Goal: Transaction & Acquisition: Book appointment/travel/reservation

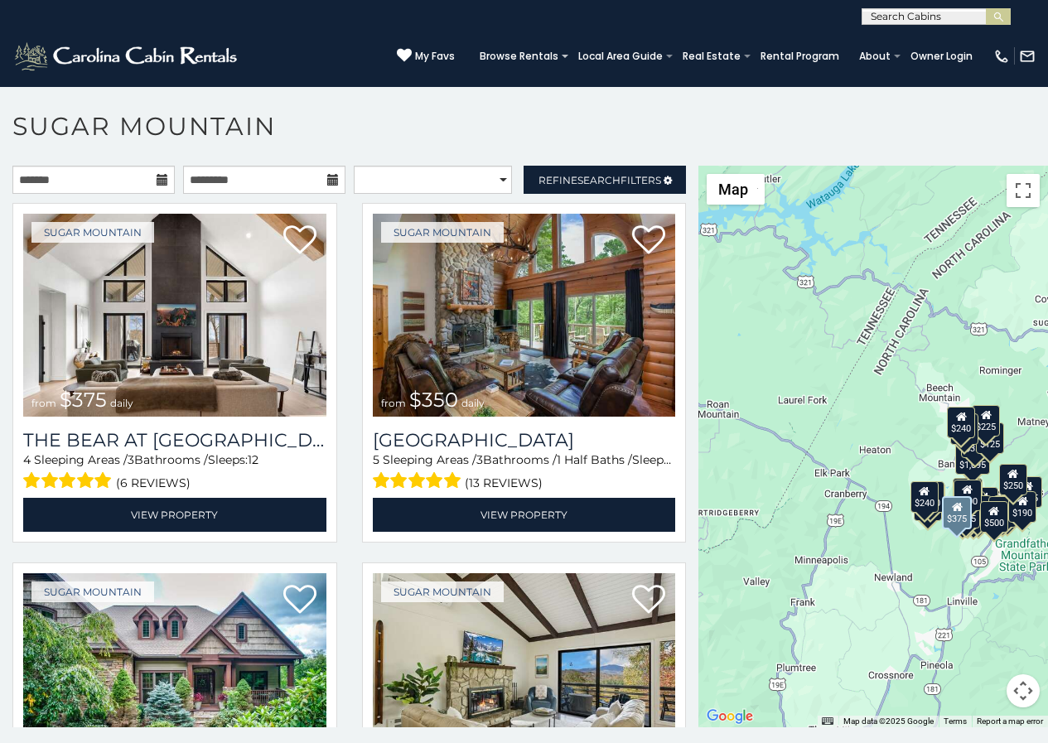
scroll to position [35, 0]
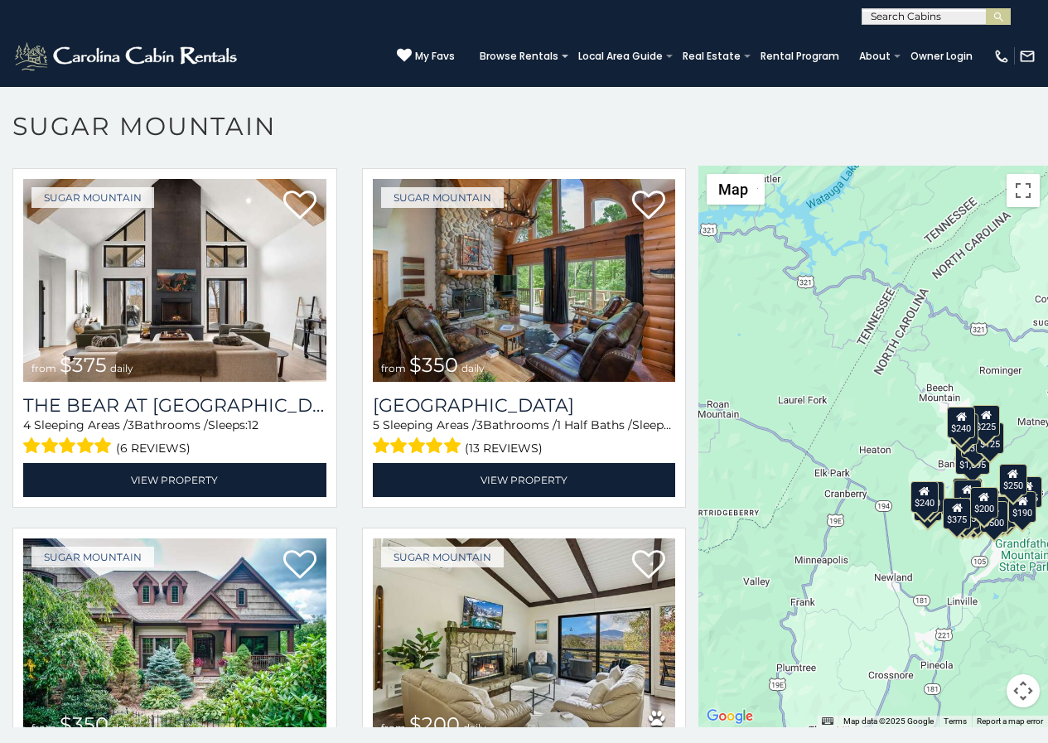
click at [425, 740] on p at bounding box center [524, 455] width 1048 height 578
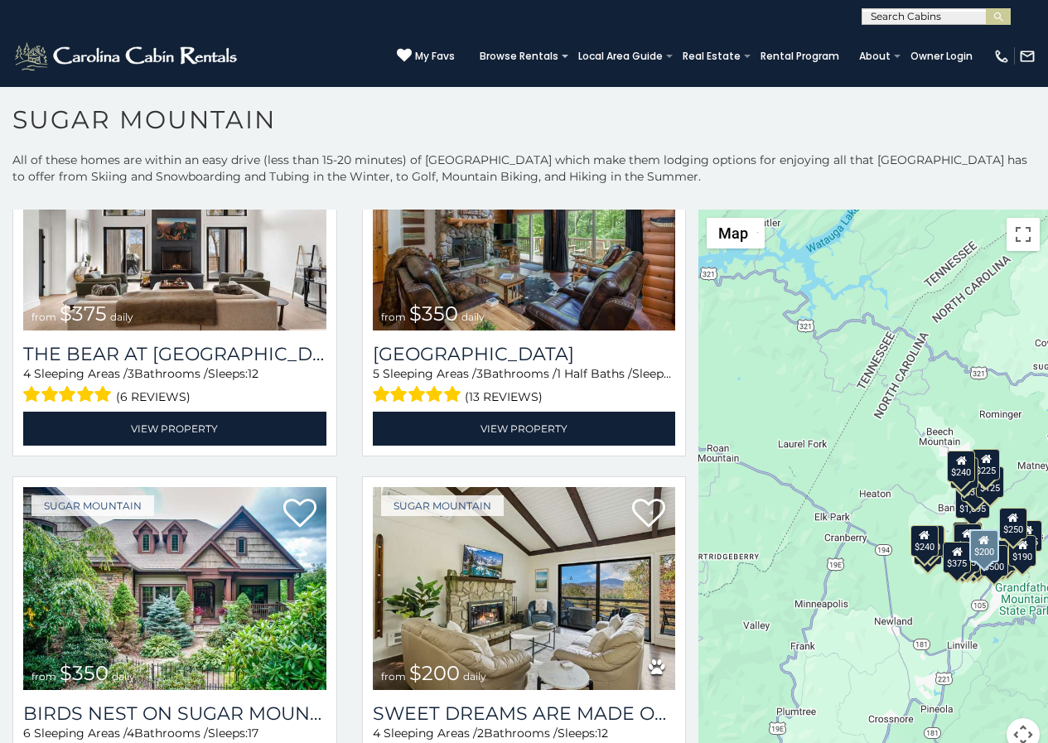
scroll to position [138, 0]
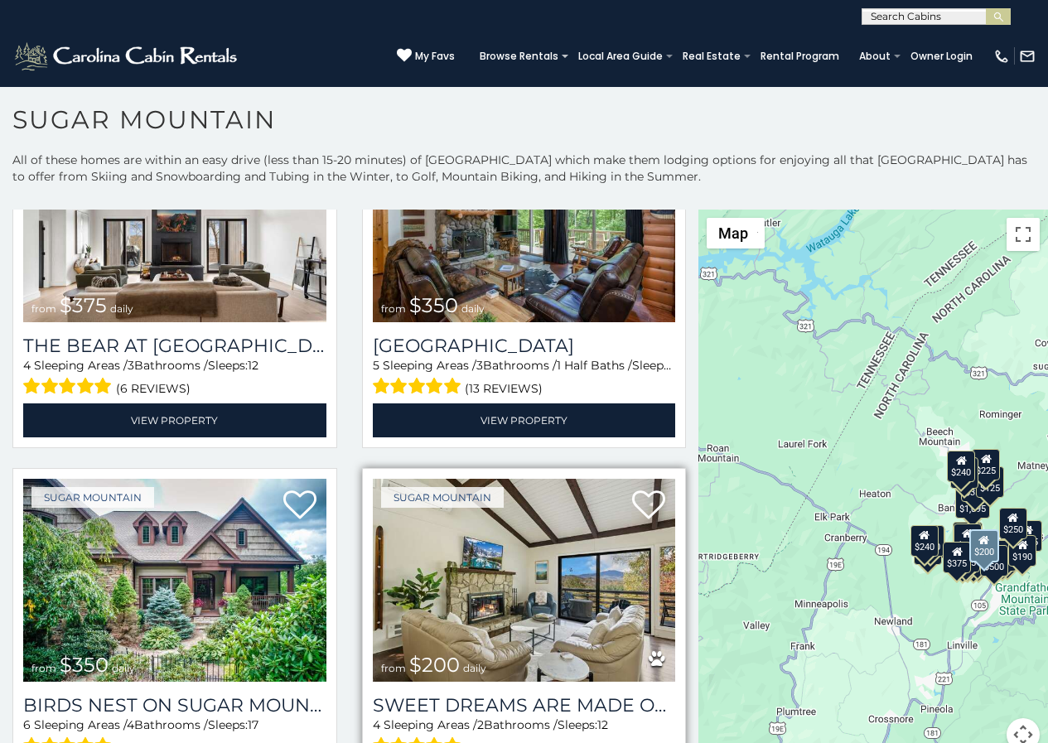
click at [394, 739] on span at bounding box center [417, 746] width 89 height 26
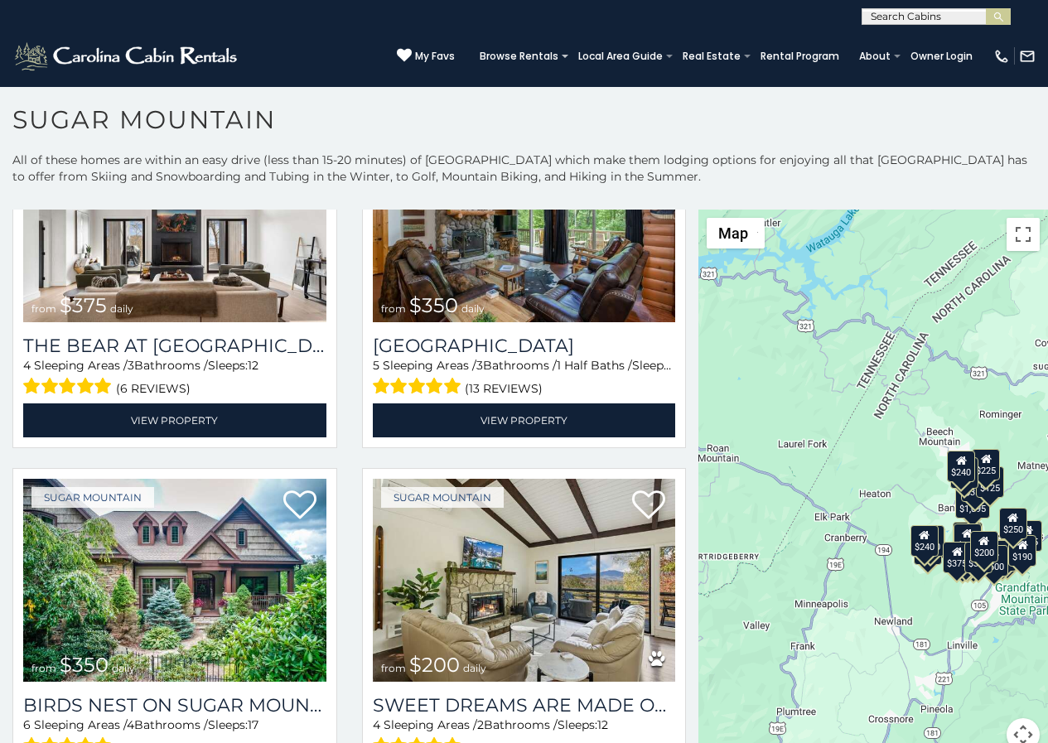
click at [363, 71] on div "[PHONE_NUMBER] My Favs Browse Rentals Local Area Guide Activities & Attractions…" at bounding box center [524, 56] width 1048 height 62
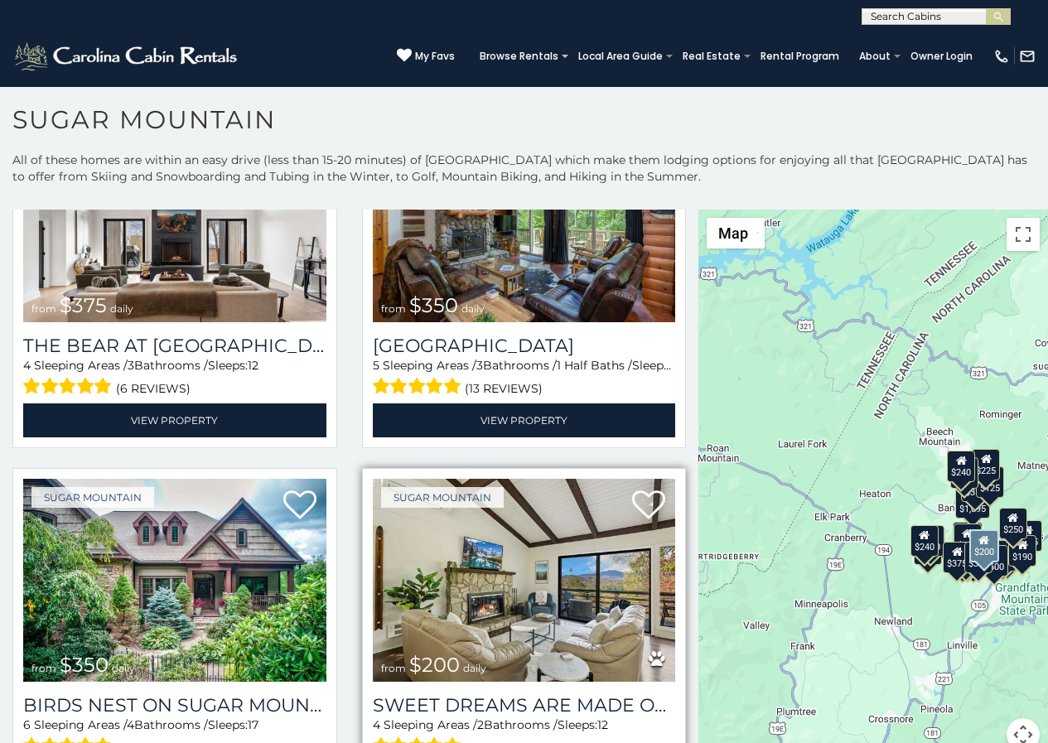
click at [655, 611] on img at bounding box center [524, 580] width 303 height 203
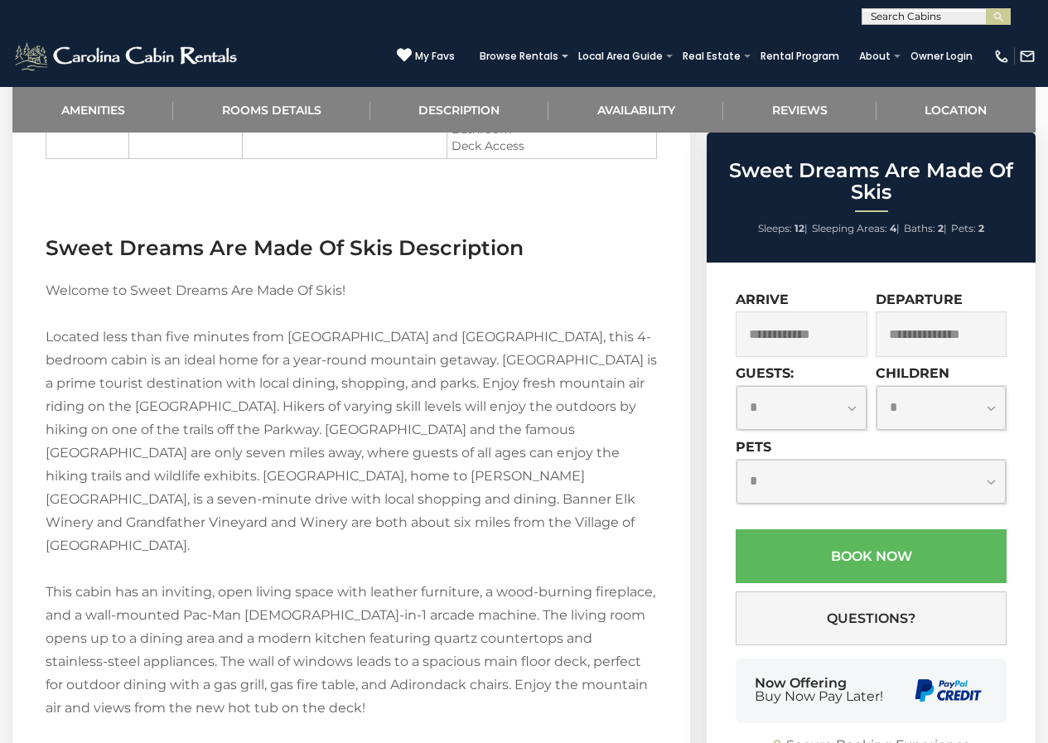
scroll to position [2294, 0]
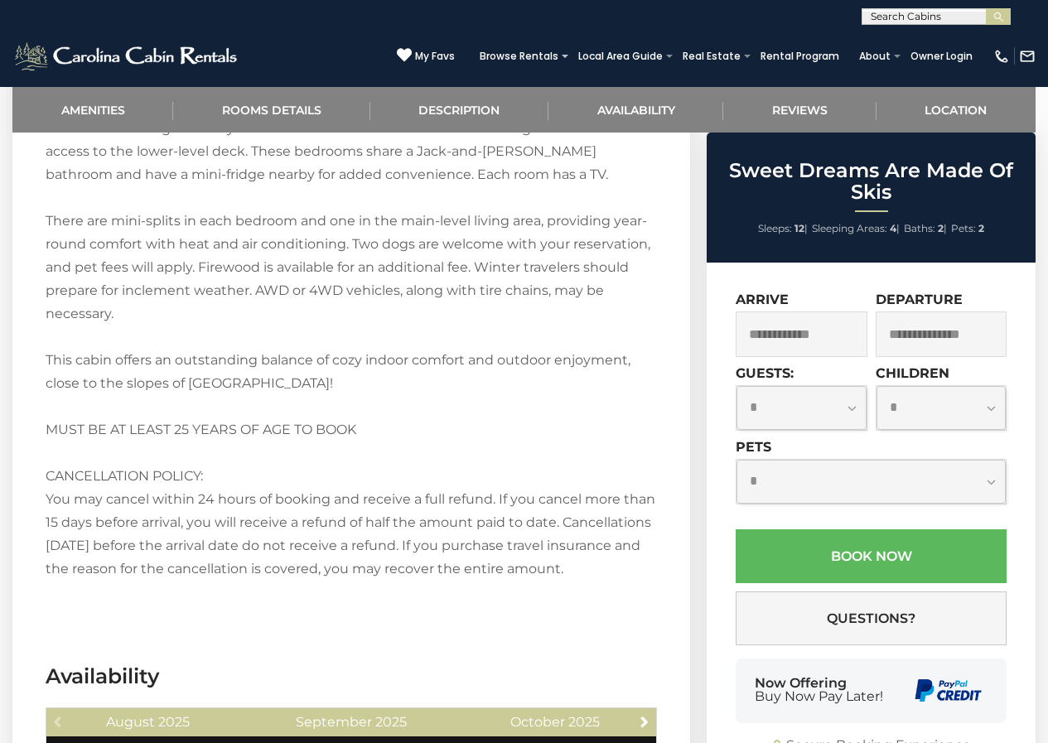
click at [764, 698] on div "Now Offering Buy Now Pay Later!" at bounding box center [871, 691] width 271 height 65
click at [379, 465] on section "Sweet Dreams Are Made Of Skis Description Welcome to Sweet Dreams Are Made Of S…" at bounding box center [351, 98] width 678 height 1078
click at [902, 699] on div "Now Offering Buy Now Pay Later!" at bounding box center [871, 691] width 271 height 65
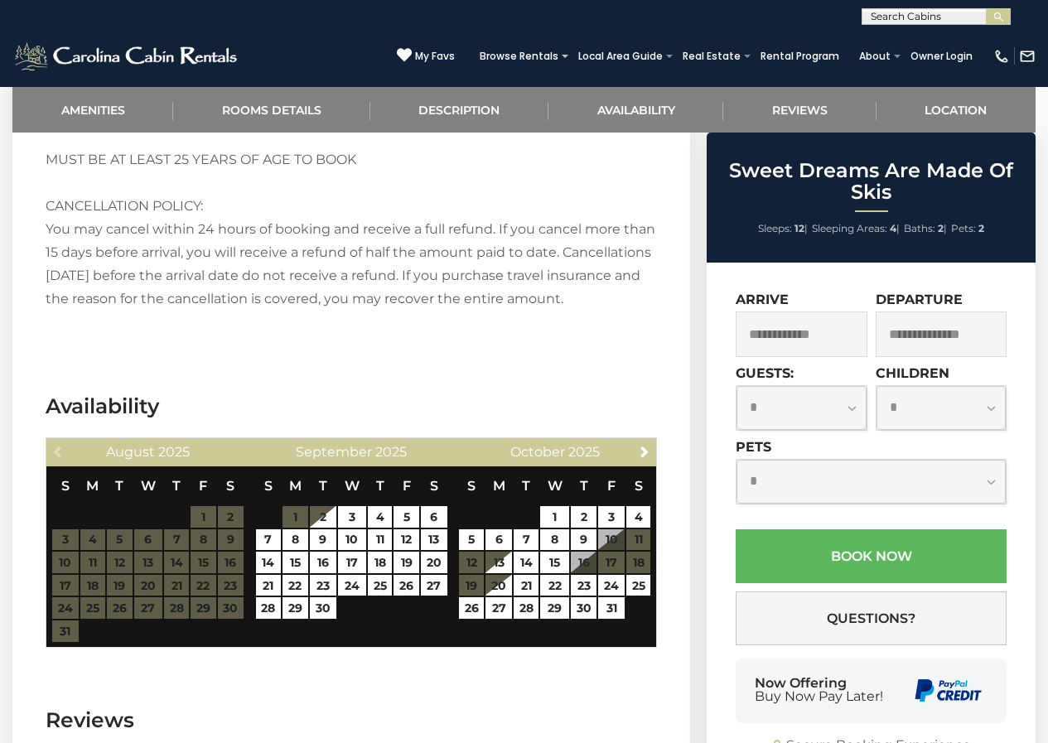
scroll to position [2632, 0]
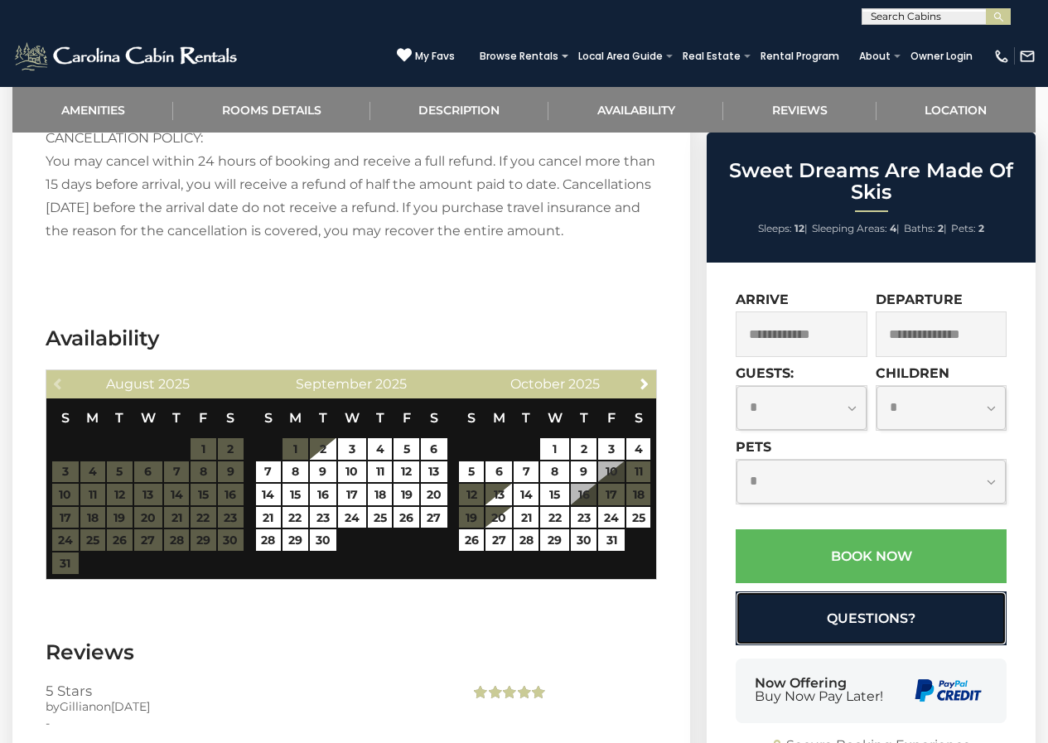
click at [763, 596] on button "Questions?" at bounding box center [871, 618] width 271 height 54
select select "*"
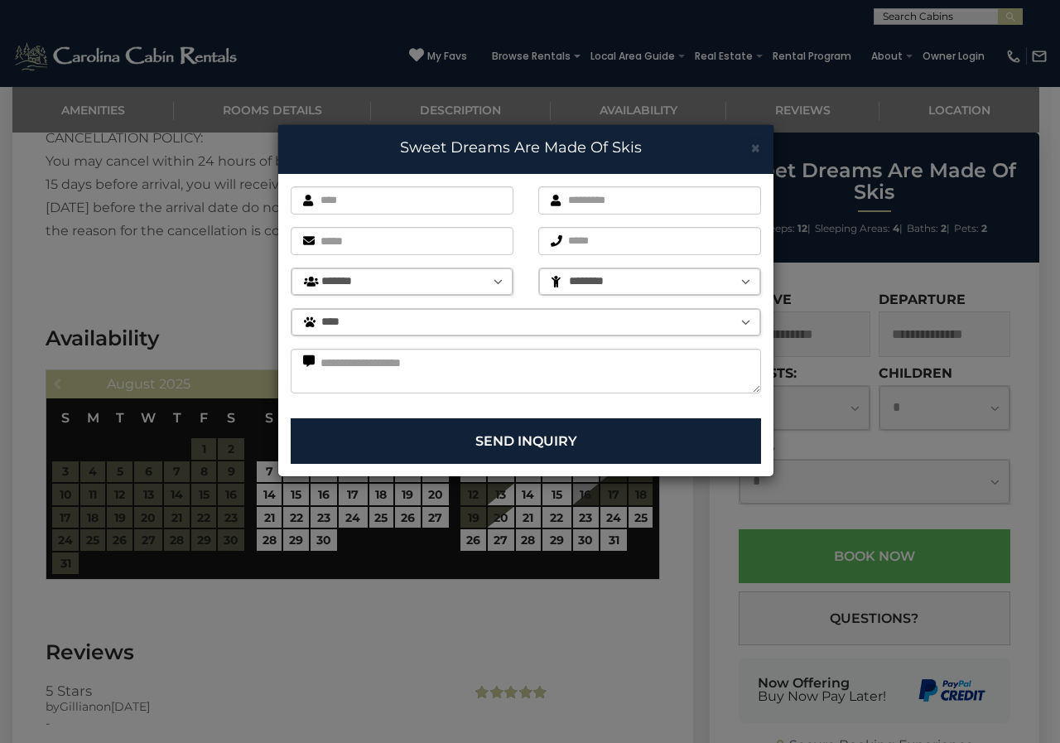
click at [1047, 618] on div "× Sweet Dreams Are Made Of Skis First name is required. Last name is required. …" at bounding box center [530, 371] width 1060 height 743
